Goal: Task Accomplishment & Management: Manage account settings

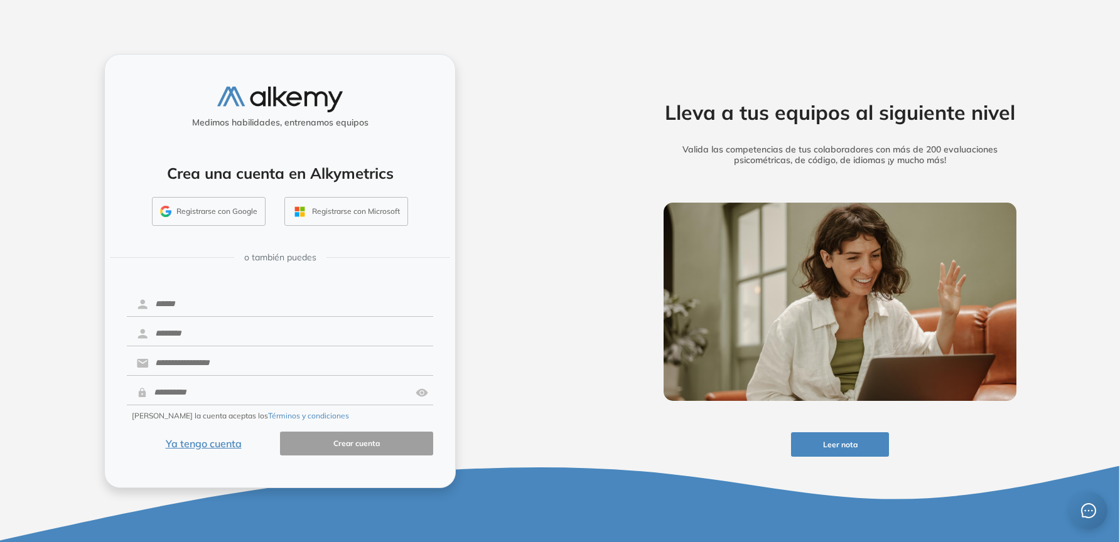
click at [208, 441] on button "Ya tengo cuenta" at bounding box center [203, 444] width 153 height 24
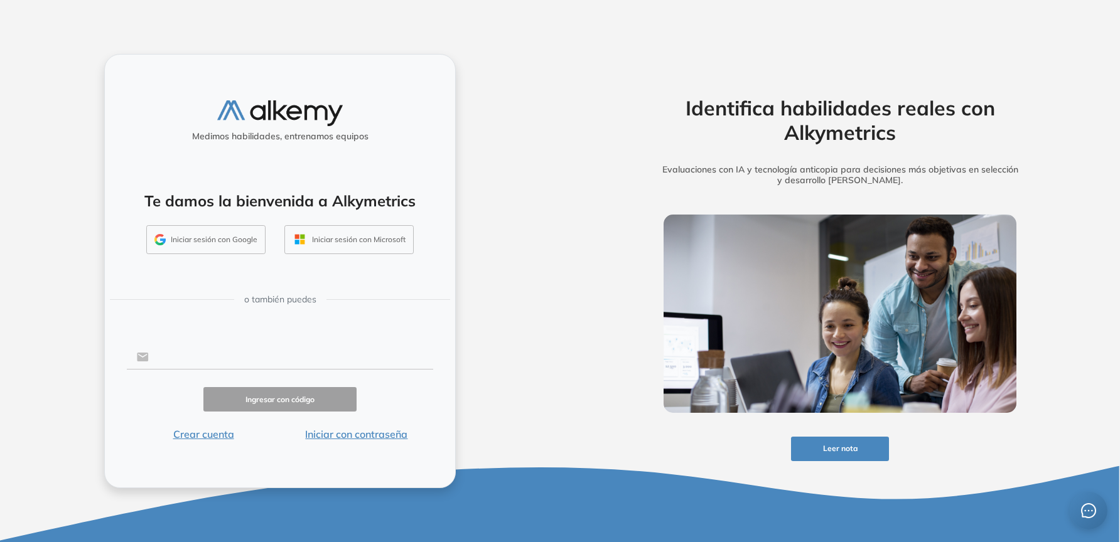
click at [275, 353] on input "text" at bounding box center [291, 357] width 284 height 24
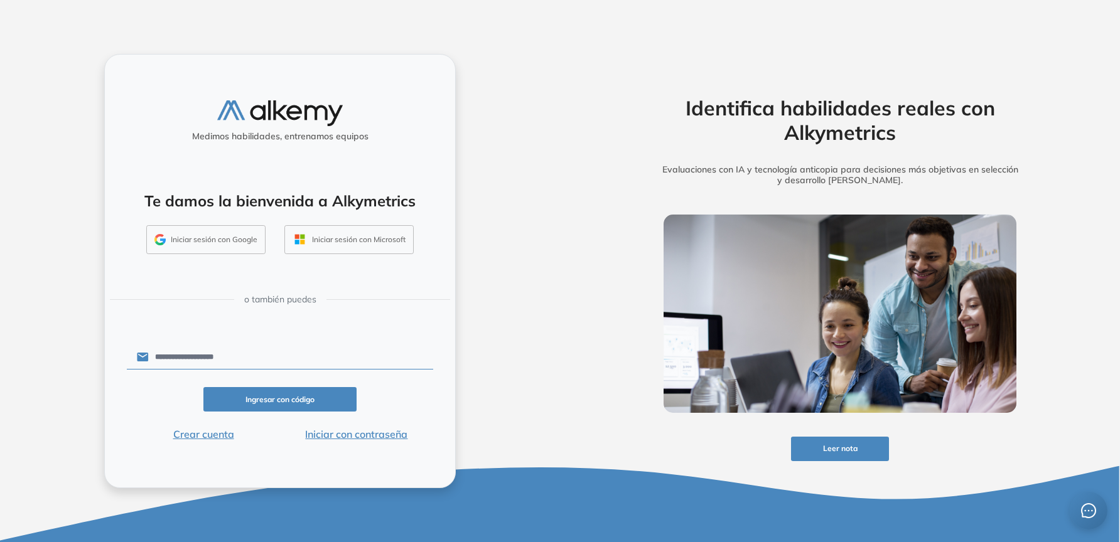
type input "**********"
click button "Ingresar con código" at bounding box center [279, 399] width 153 height 24
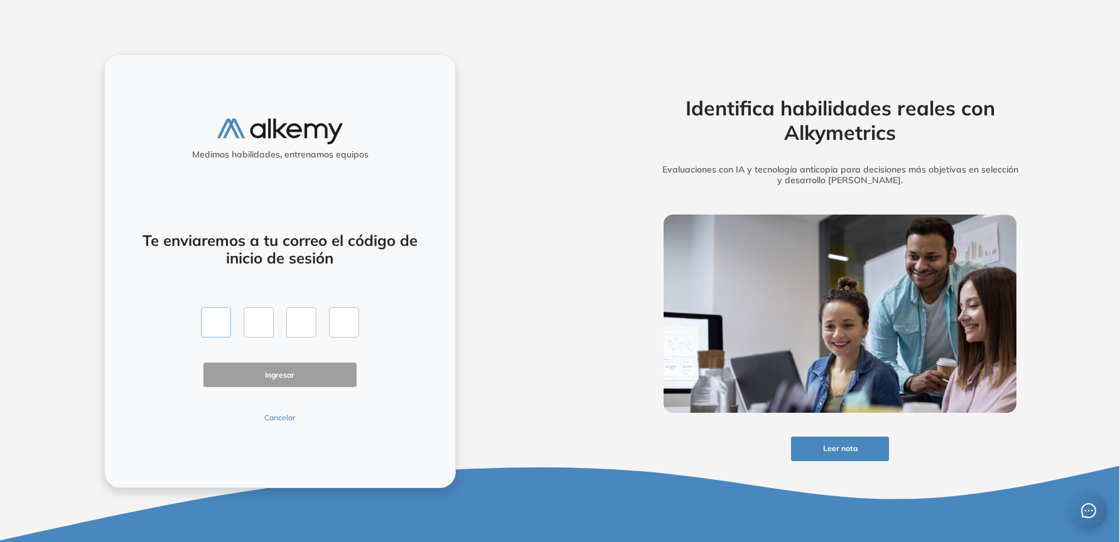
click at [221, 317] on input "text" at bounding box center [216, 322] width 30 height 30
type input "*"
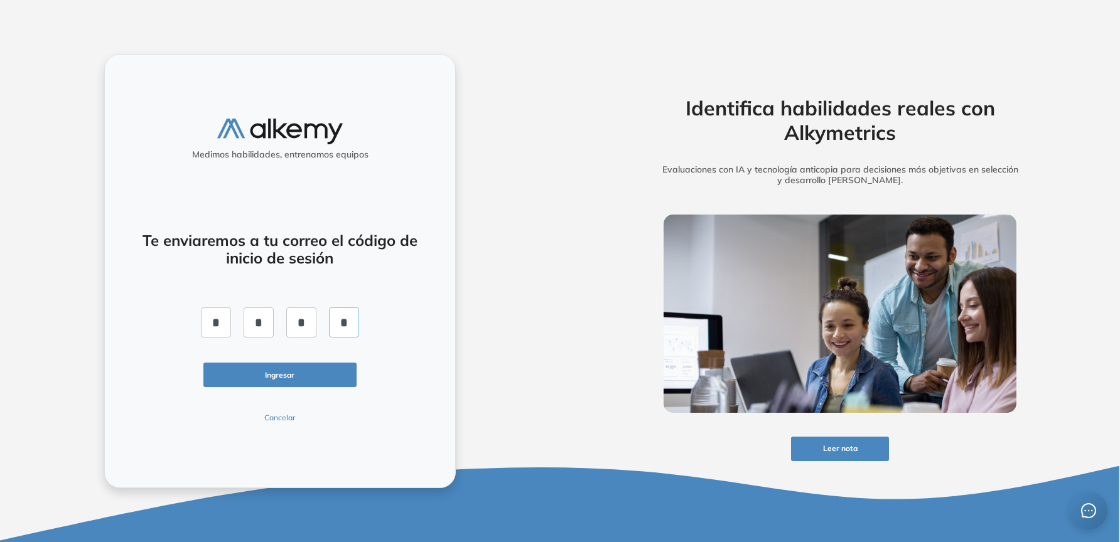
click button "Ingresar" at bounding box center [279, 375] width 153 height 24
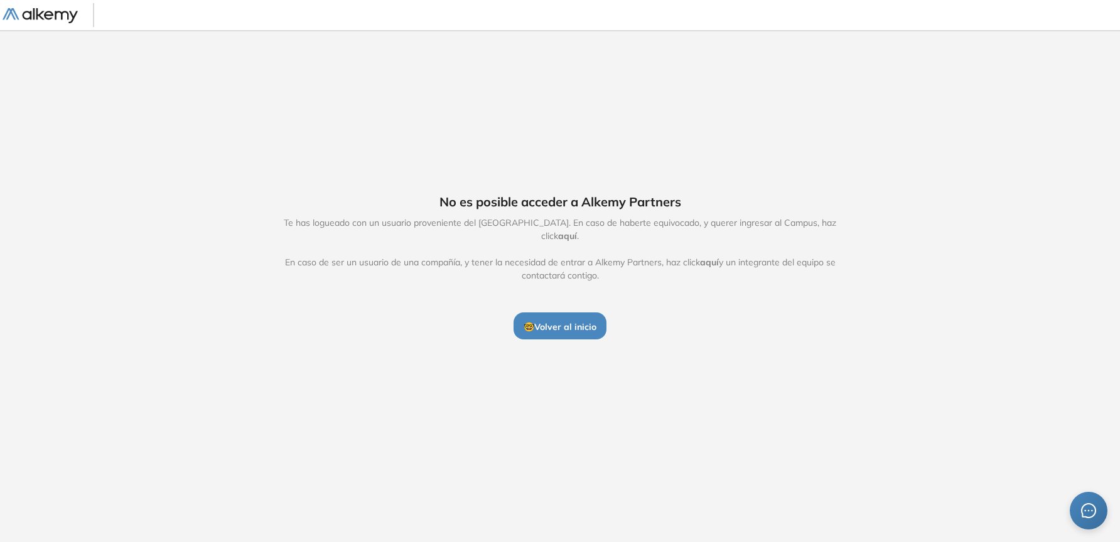
drag, startPoint x: 579, startPoint y: 324, endPoint x: 565, endPoint y: 323, distance: 13.8
click at [579, 324] on span "🤓 Volver al inicio" at bounding box center [559, 326] width 73 height 11
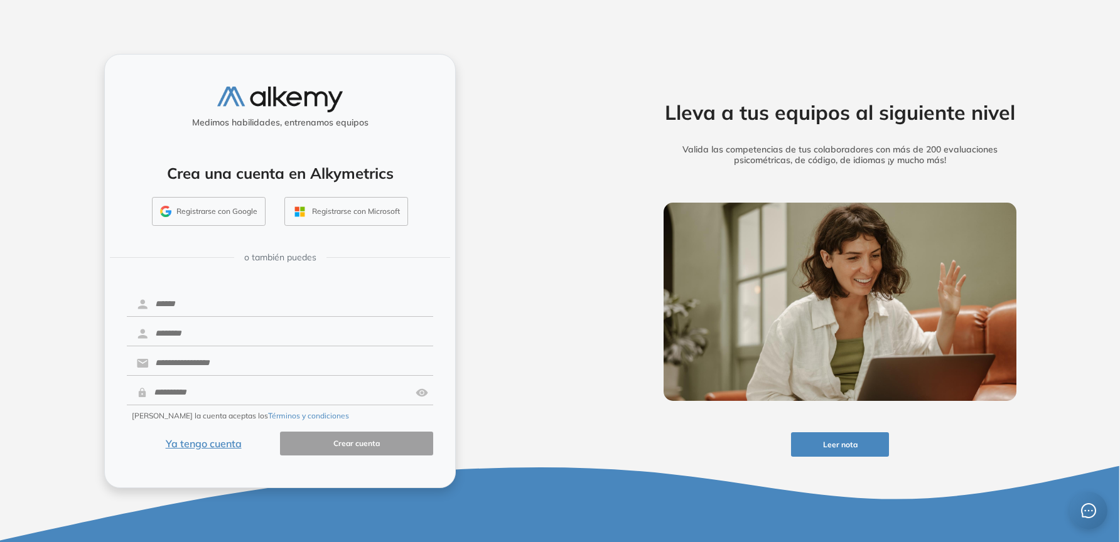
click at [213, 447] on button "Ya tengo cuenta" at bounding box center [203, 444] width 153 height 24
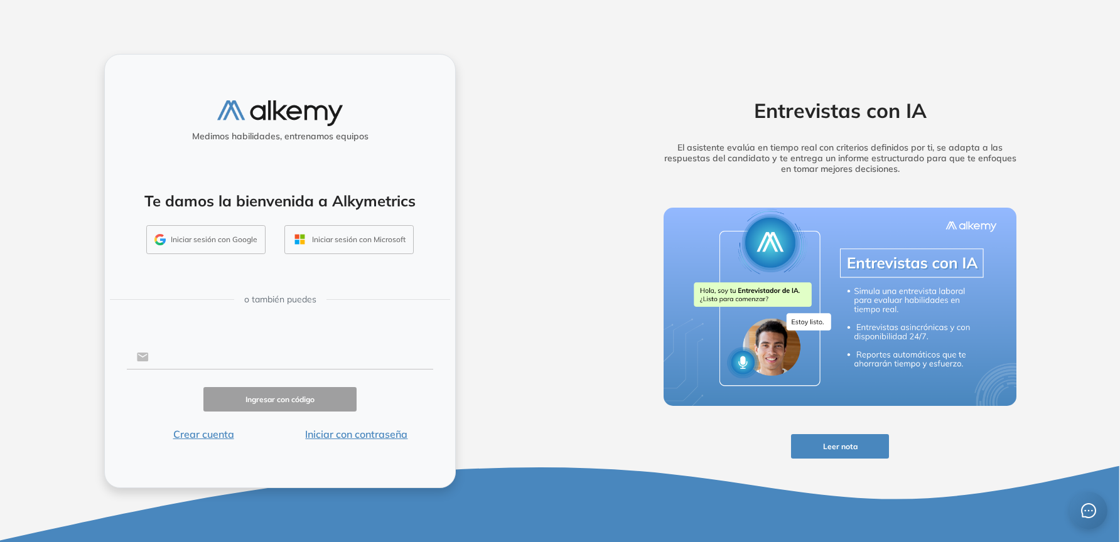
click at [220, 358] on input "text" at bounding box center [291, 357] width 284 height 24
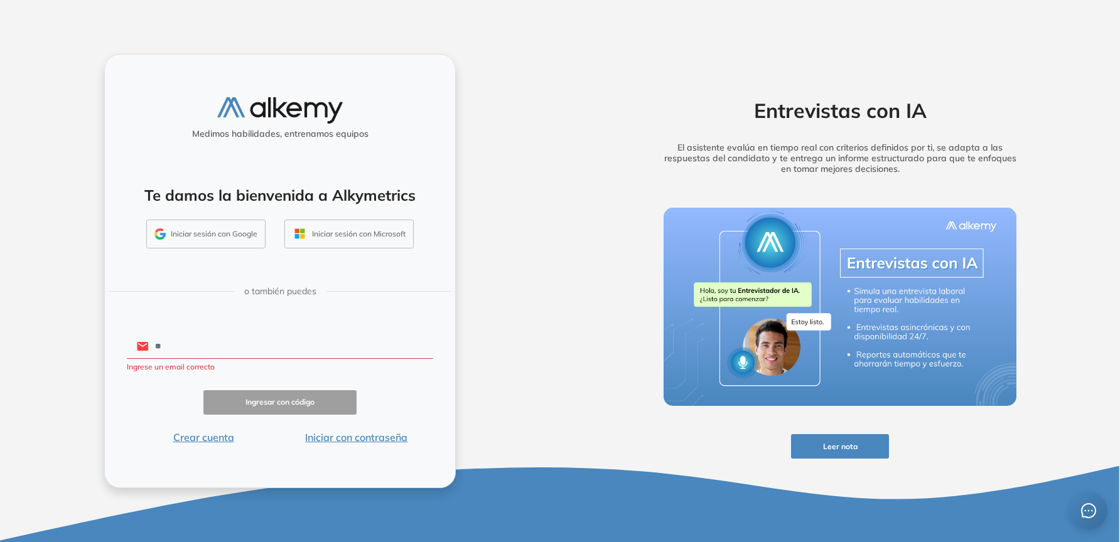
type input "*"
click at [363, 436] on button "Iniciar con contraseña" at bounding box center [356, 437] width 153 height 15
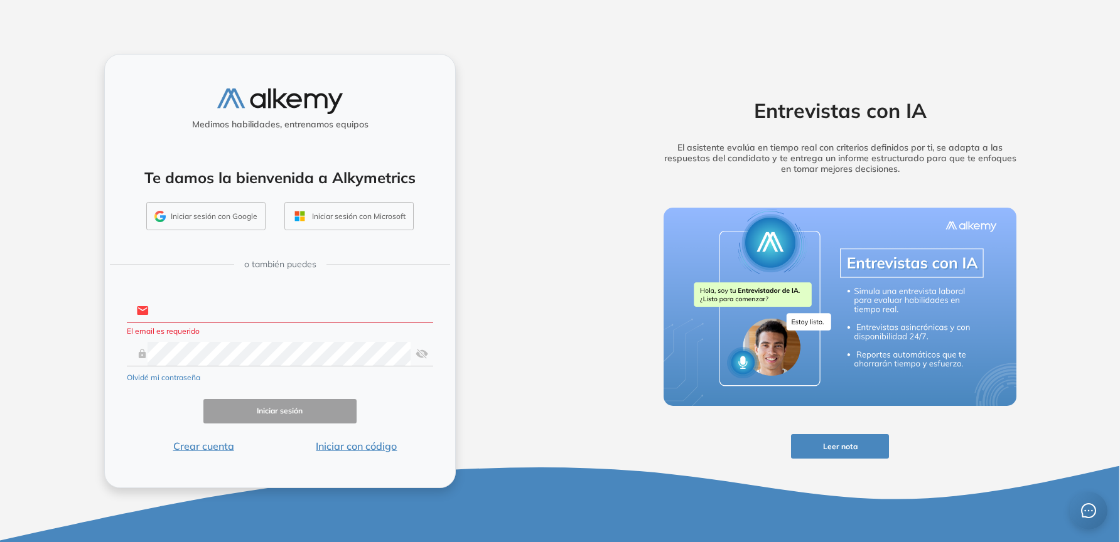
click at [215, 318] on input "text" at bounding box center [291, 311] width 284 height 24
type input "*"
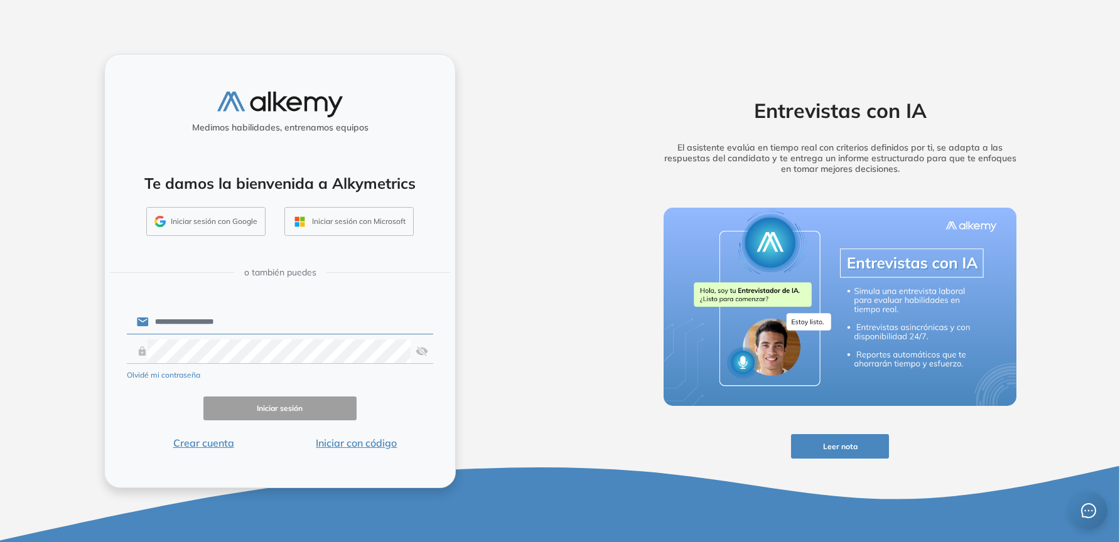
type input "**********"
click button "Iniciar sesión" at bounding box center [279, 409] width 153 height 24
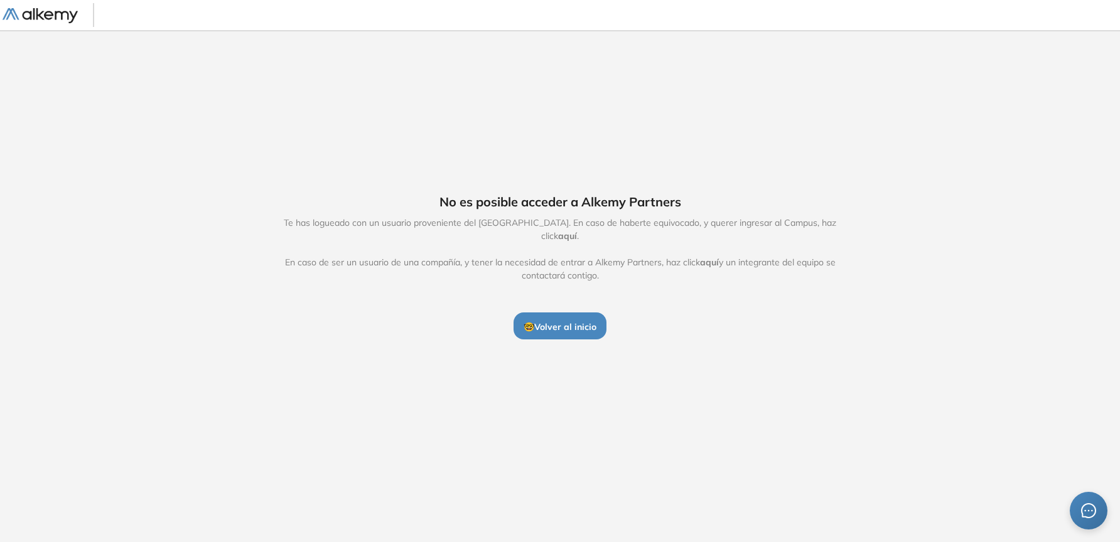
click at [577, 232] on span "aquí" at bounding box center [567, 235] width 19 height 11
